Goal: Information Seeking & Learning: Learn about a topic

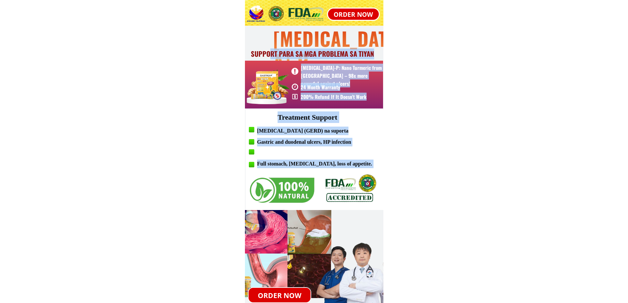
drag, startPoint x: 360, startPoint y: 72, endPoint x: 327, endPoint y: 152, distance: 86.3
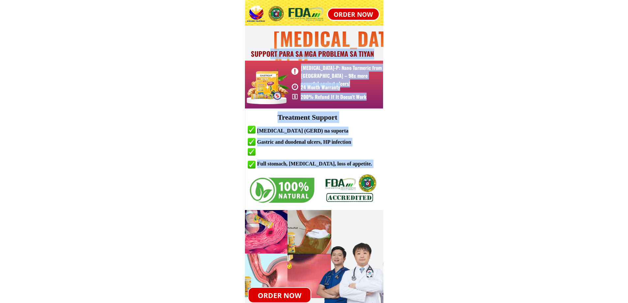
click at [320, 175] on div "[MEDICAL_DATA]-P SUPPORT PARA SA MGA PROBLEMA SA TIYAN [MEDICAL_DATA]-P: Nano T…" at bounding box center [314, 244] width 138 height 489
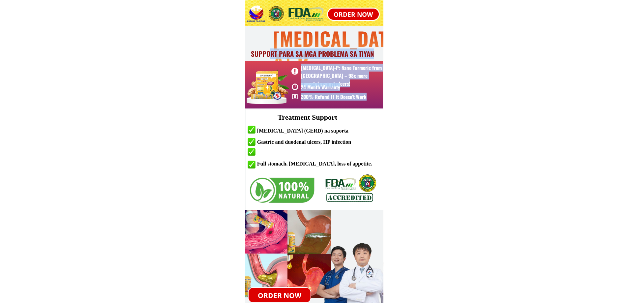
click at [329, 146] on div "Gastric and duodenal ulcers, HP infection" at bounding box center [326, 142] width 139 height 9
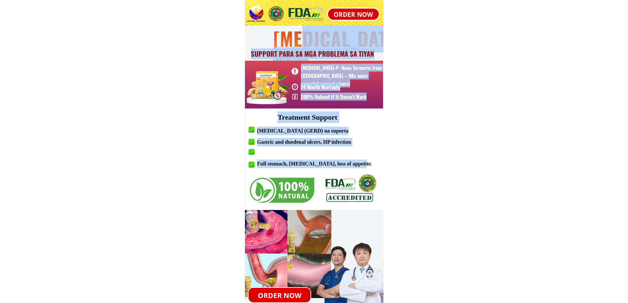
drag, startPoint x: 302, startPoint y: 45, endPoint x: 427, endPoint y: 154, distance: 165.4
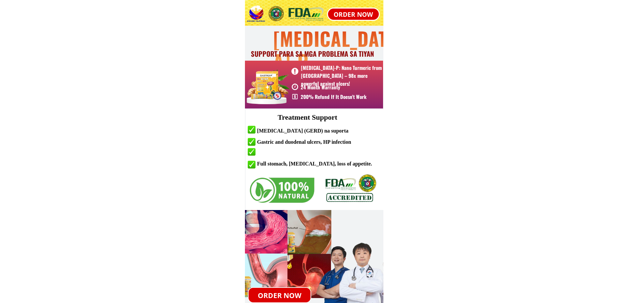
drag, startPoint x: 476, startPoint y: 143, endPoint x: 594, endPoint y: 120, distance: 119.8
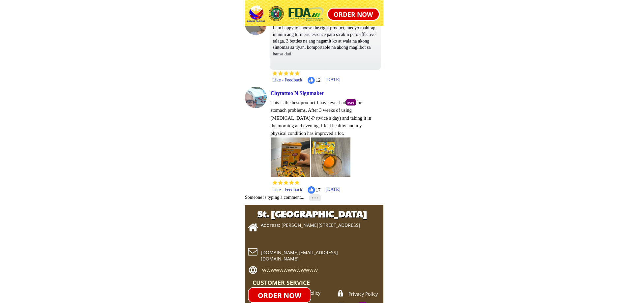
scroll to position [5484, 0]
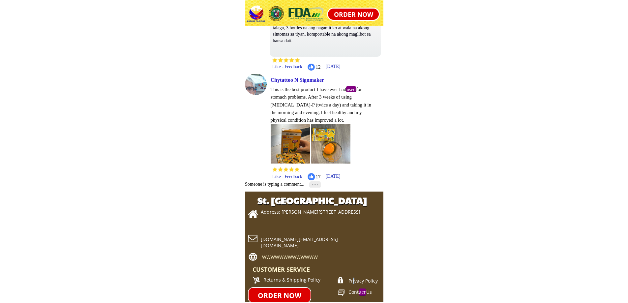
drag, startPoint x: 353, startPoint y: 282, endPoint x: 363, endPoint y: 282, distance: 10.2
click at [355, 282] on font "Privacy Policy" at bounding box center [362, 280] width 29 height 6
drag, startPoint x: 365, startPoint y: 282, endPoint x: 378, endPoint y: 283, distance: 12.2
click at [370, 283] on font "Privacy Policy" at bounding box center [362, 280] width 29 height 6
click at [378, 283] on p "Privacy Policy" at bounding box center [371, 280] width 46 height 7
